Goal: Transaction & Acquisition: Obtain resource

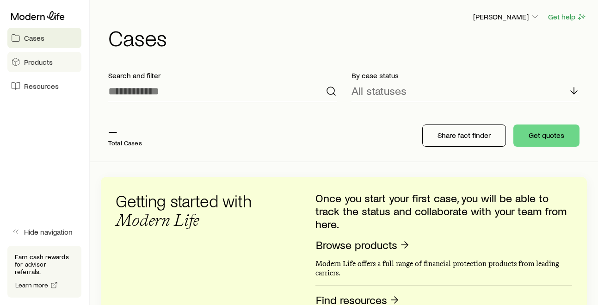
click at [31, 54] on link "Products" at bounding box center [44, 62] width 74 height 20
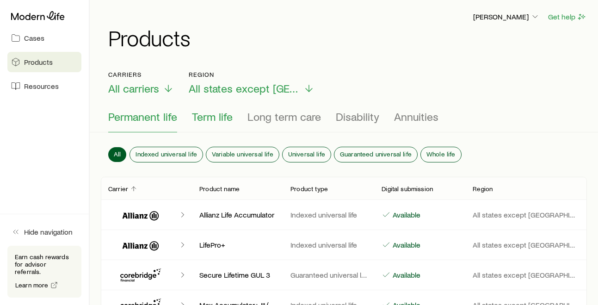
click at [199, 115] on span "Term life" at bounding box center [212, 116] width 41 height 13
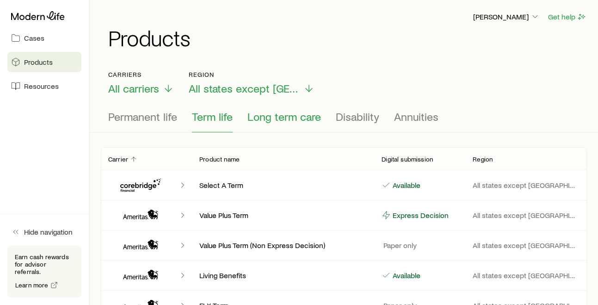
click at [270, 110] on span "Long term care" at bounding box center [283, 116] width 73 height 13
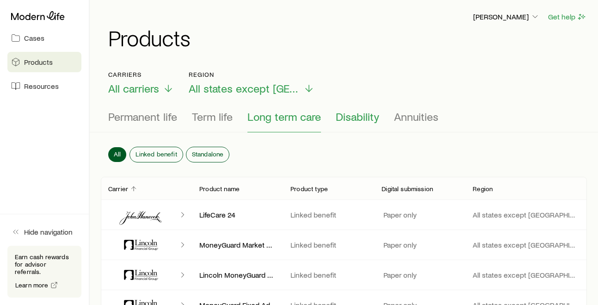
click at [358, 119] on span "Disability" at bounding box center [357, 116] width 43 height 13
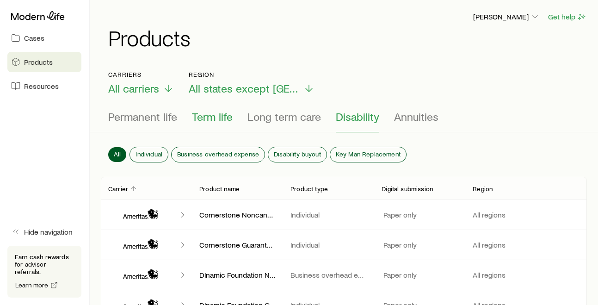
click at [201, 117] on span "Term life" at bounding box center [212, 116] width 41 height 13
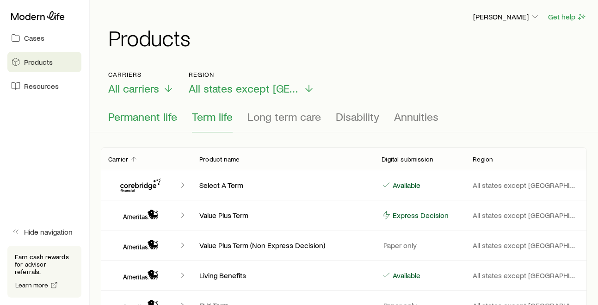
click at [155, 121] on span "Permanent life" at bounding box center [142, 116] width 69 height 13
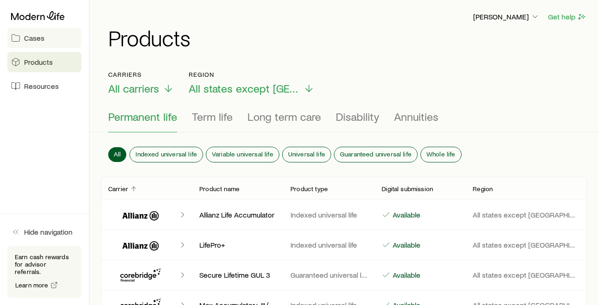
click at [24, 36] on span "Cases" at bounding box center [34, 37] width 20 height 9
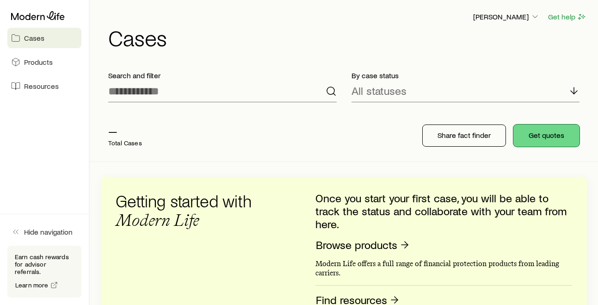
click at [542, 139] on button "Get quotes" at bounding box center [546, 135] width 66 height 22
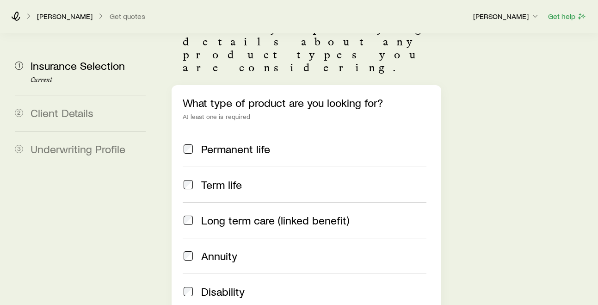
scroll to position [78, 0]
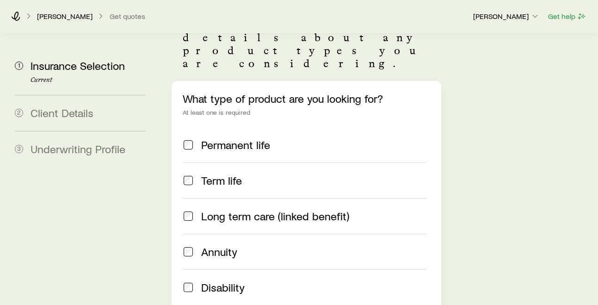
click at [220, 174] on span "Term life" at bounding box center [221, 180] width 41 height 13
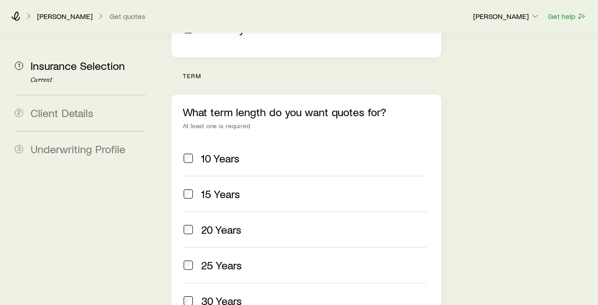
scroll to position [337, 0]
click at [221, 222] on span "20 Years" at bounding box center [221, 228] width 40 height 13
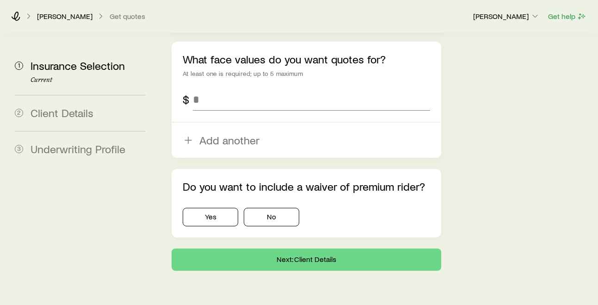
scroll to position [638, 0]
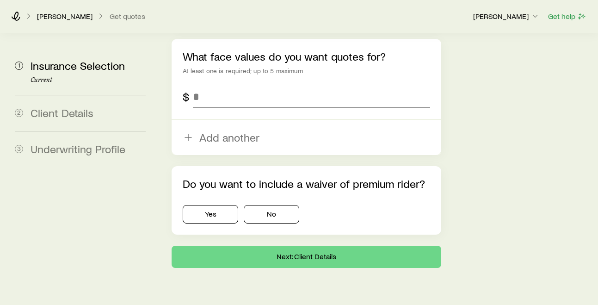
click at [28, 16] on icon at bounding box center [28, 16] width 9 height 9
click at [16, 18] on icon at bounding box center [15, 16] width 9 height 9
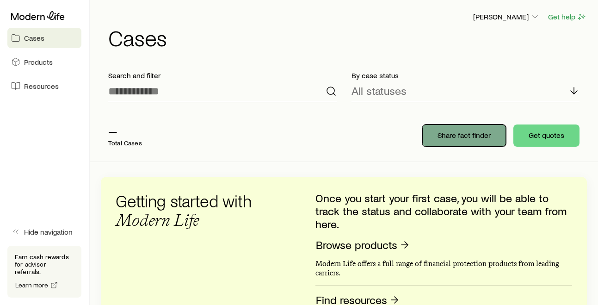
click at [461, 132] on p "Share fact finder" at bounding box center [463, 134] width 53 height 9
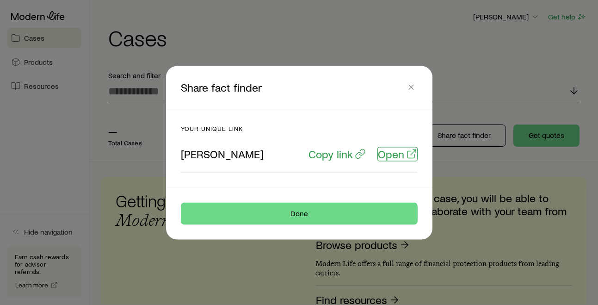
click at [393, 156] on p "Open" at bounding box center [391, 153] width 26 height 13
click at [409, 81] on button "button" at bounding box center [410, 86] width 13 height 13
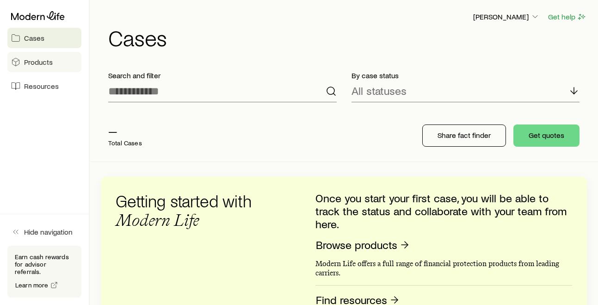
click at [45, 64] on span "Products" at bounding box center [38, 61] width 29 height 9
